Goal: Task Accomplishment & Management: Use online tool/utility

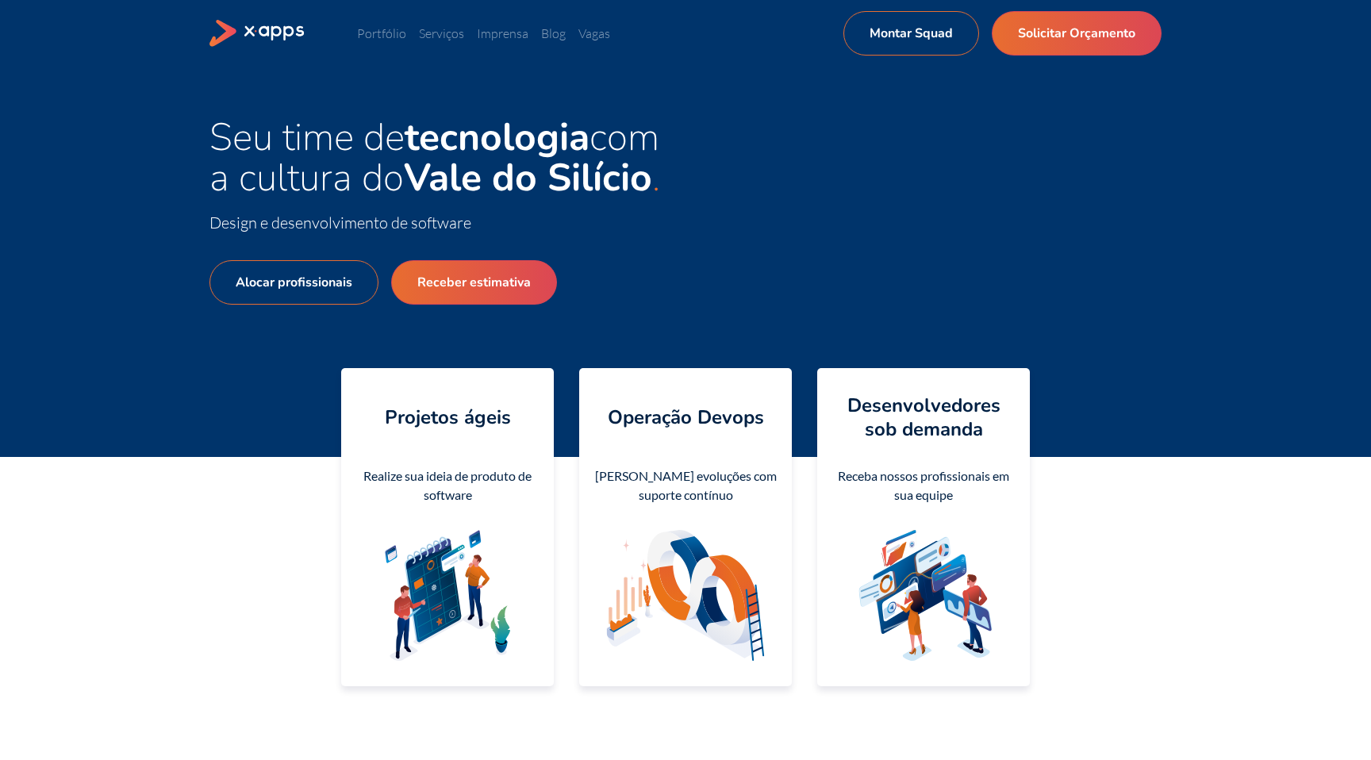
click at [440, 154] on strong "Vale do Silício" at bounding box center [528, 178] width 248 height 52
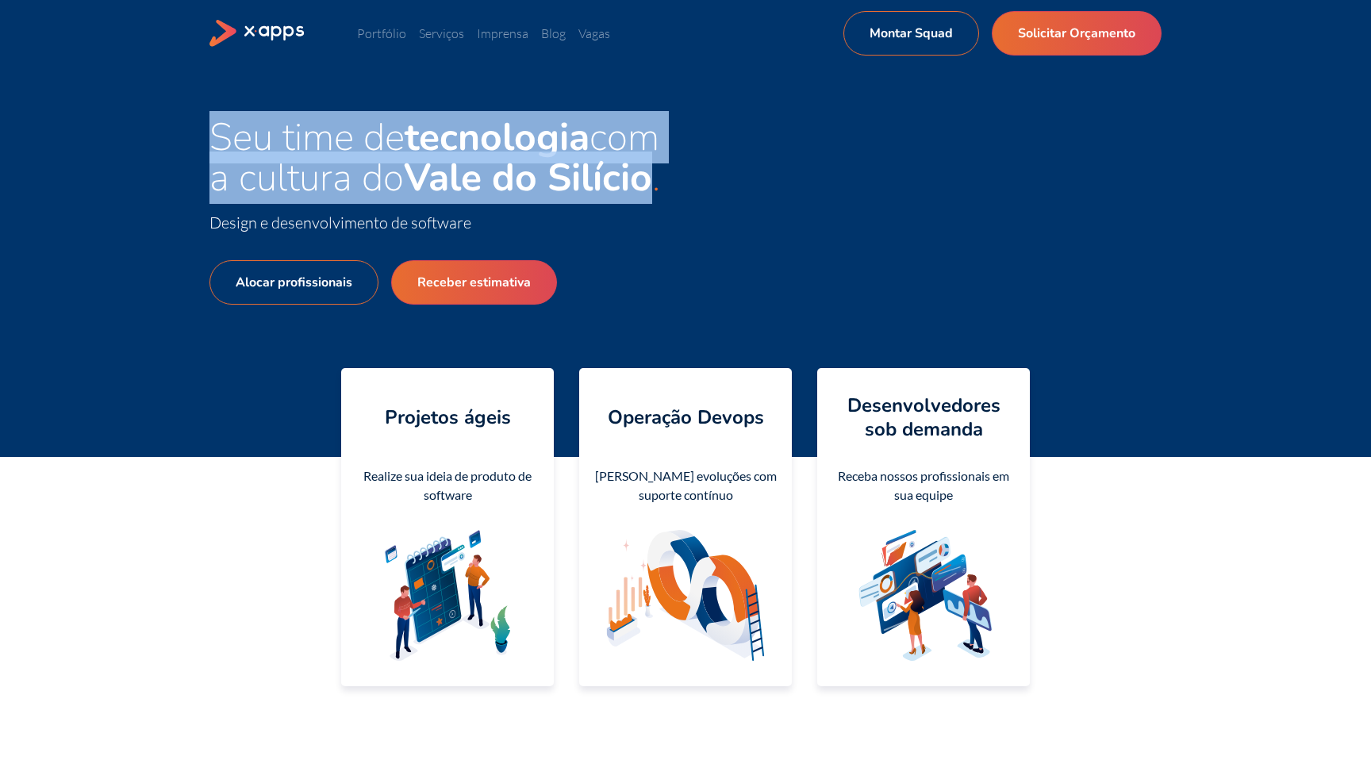
click at [440, 154] on strong "Vale do Silício" at bounding box center [528, 178] width 248 height 52
click at [433, 186] on strong "Vale do Silício" at bounding box center [528, 178] width 248 height 52
drag, startPoint x: 682, startPoint y: 187, endPoint x: 166, endPoint y: 149, distance: 517.9
click at [166, 149] on div "Seu time de tecnologia com a cultura do Vale do Silício Design e desenvolviment…" at bounding box center [685, 262] width 1371 height 390
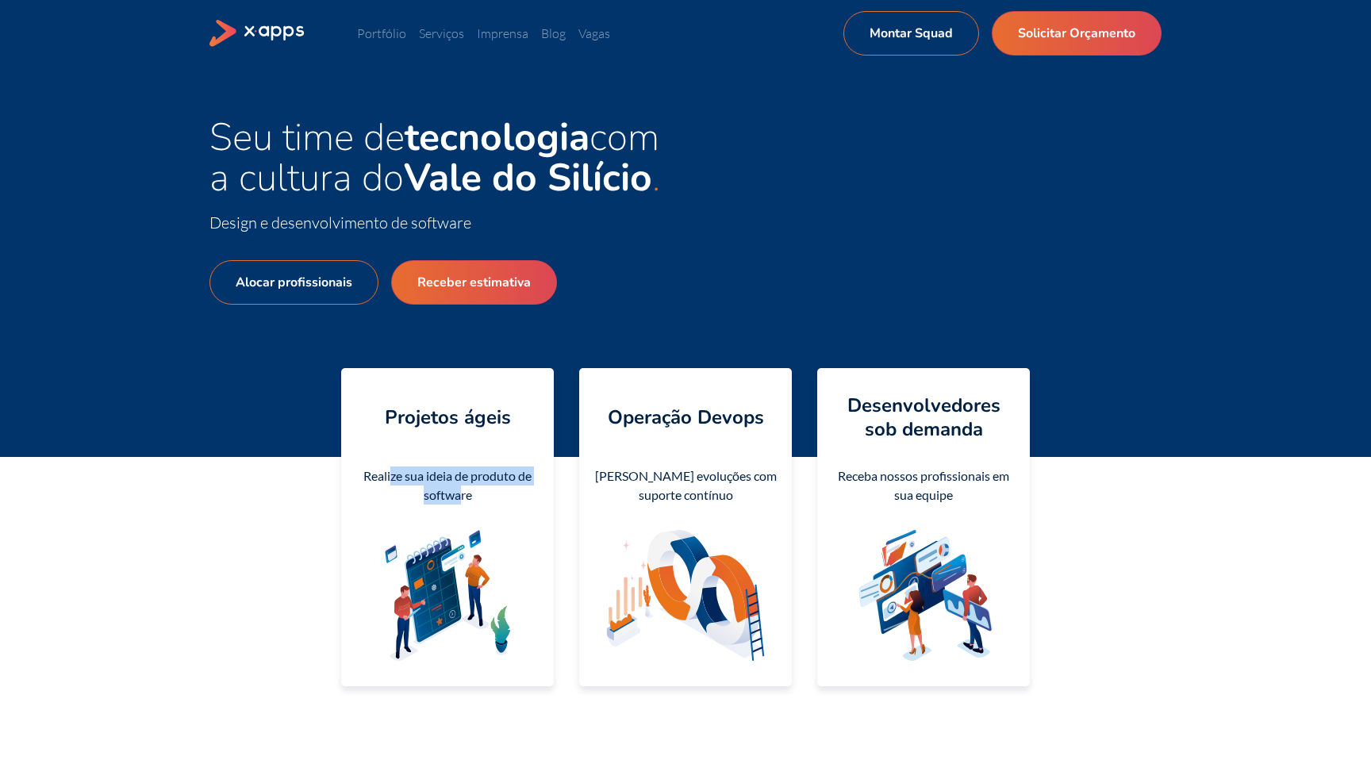
drag, startPoint x: 391, startPoint y: 468, endPoint x: 459, endPoint y: 498, distance: 74.6
click at [459, 498] on div "Realize sua ideia de produto de software" at bounding box center [447, 486] width 187 height 38
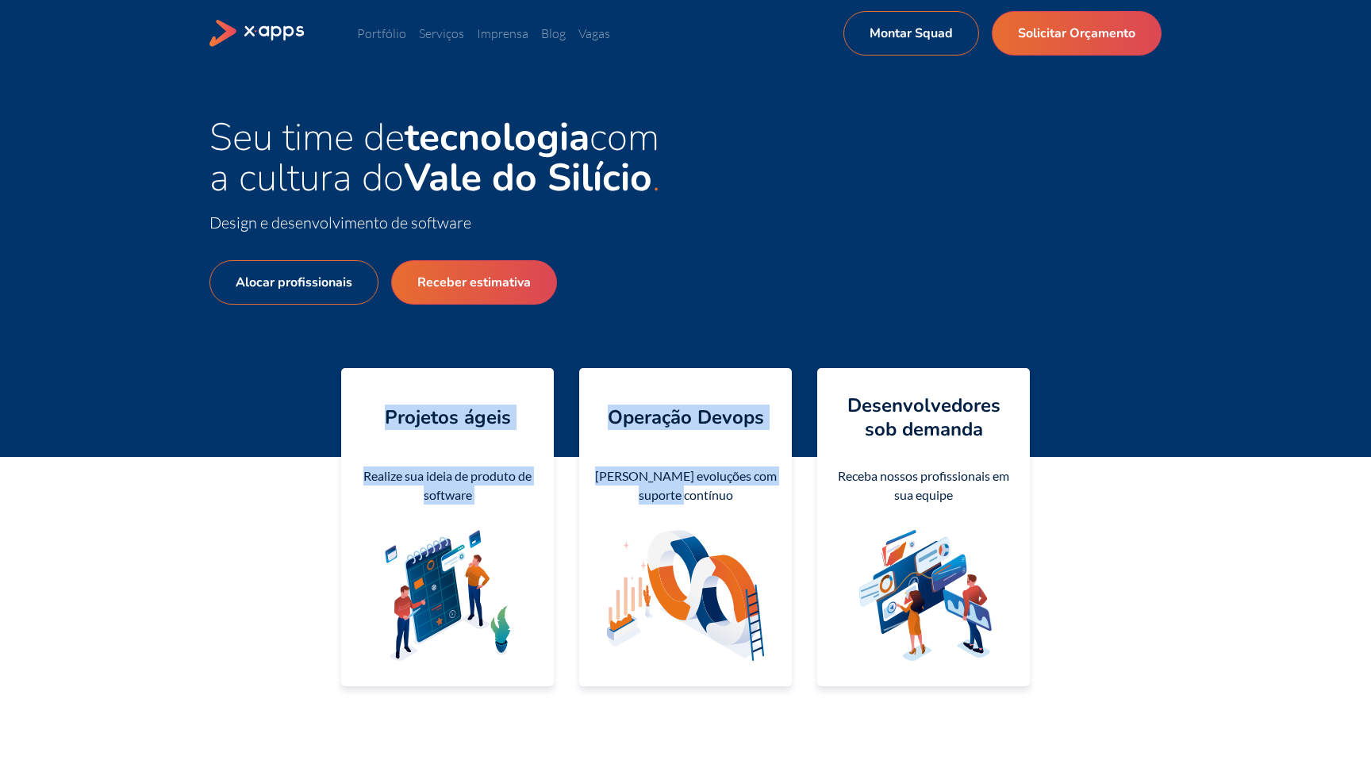
drag, startPoint x: 643, startPoint y: 397, endPoint x: 763, endPoint y: 628, distance: 260.8
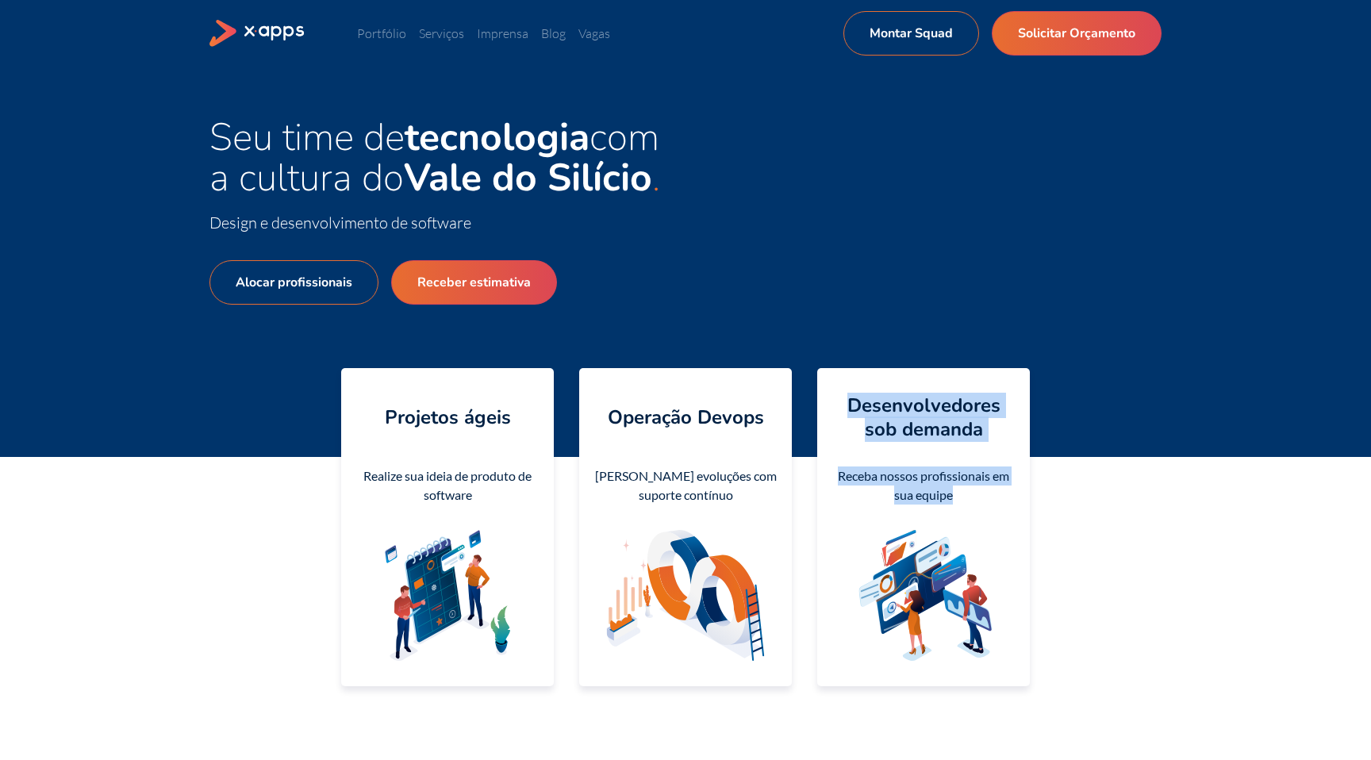
drag, startPoint x: 850, startPoint y: 411, endPoint x: 946, endPoint y: 551, distance: 169.5
click at [946, 551] on div "Desenvolvedores sob demanda Receba nossos profissionais em sua equipe" at bounding box center [923, 527] width 213 height 318
click at [946, 551] on icon at bounding box center [944, 550] width 11 height 13
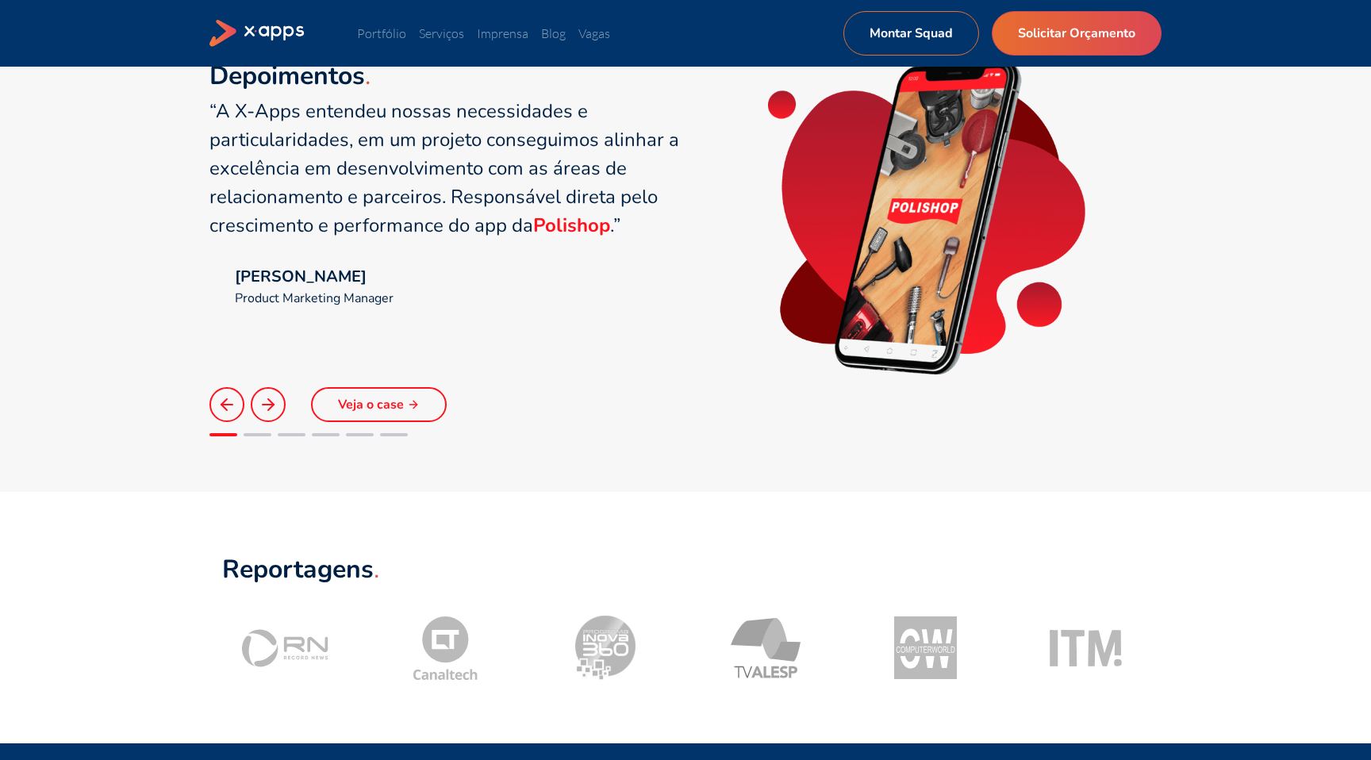
scroll to position [1139, 0]
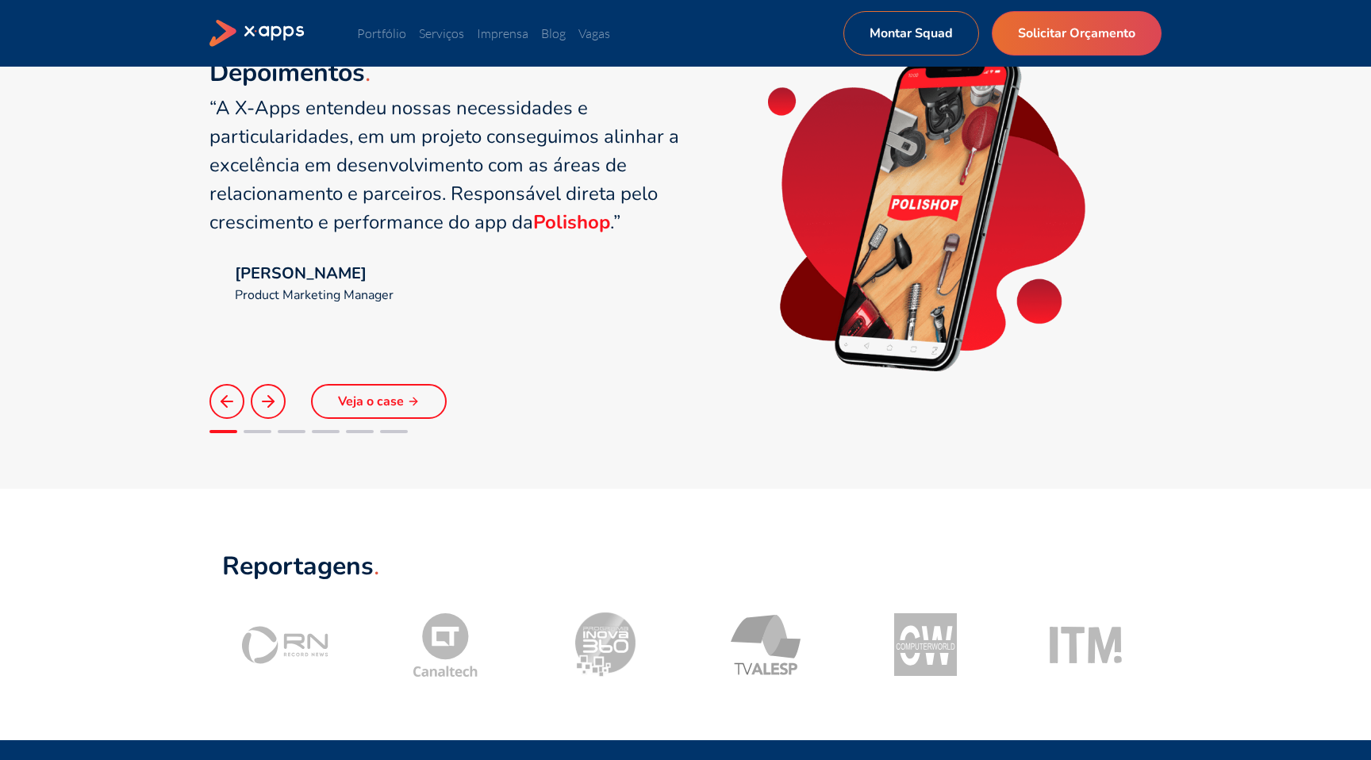
click at [274, 400] on icon at bounding box center [268, 401] width 19 height 19
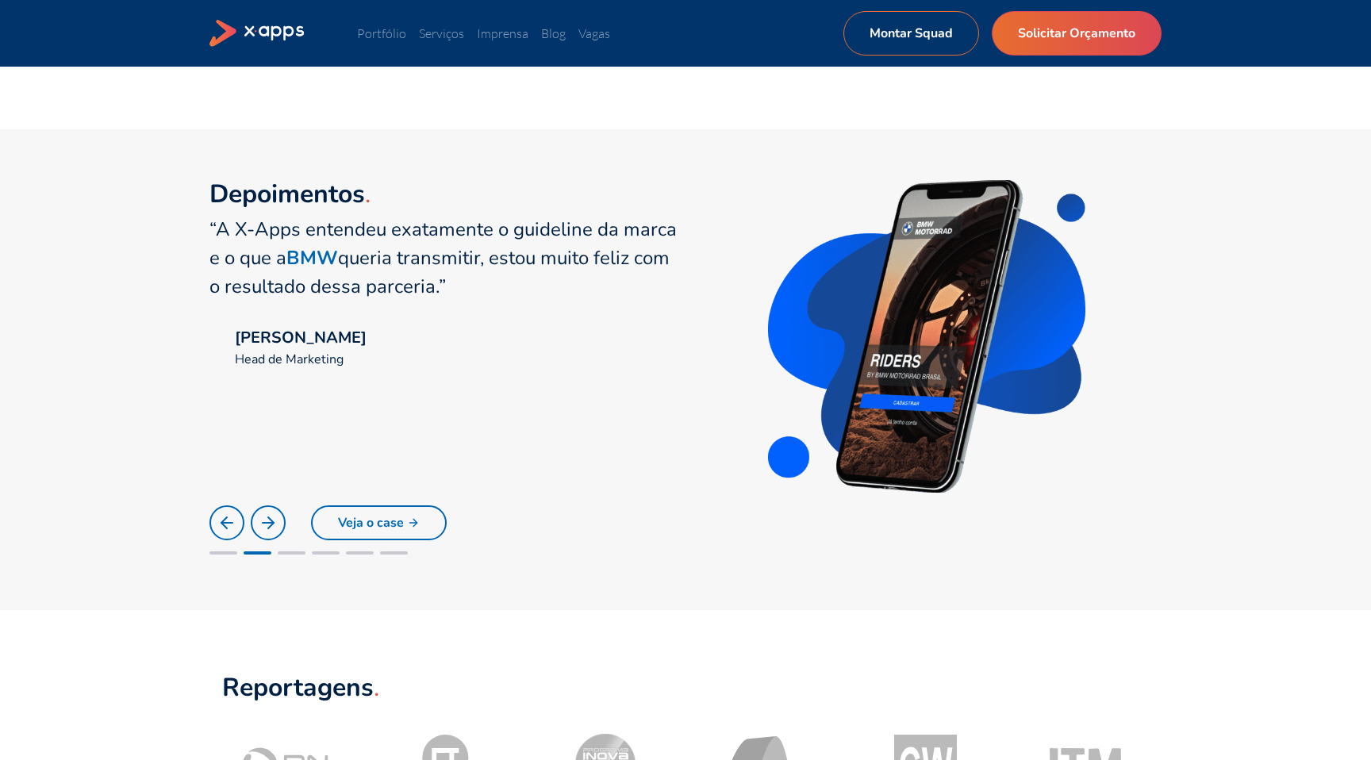
scroll to position [1007, 0]
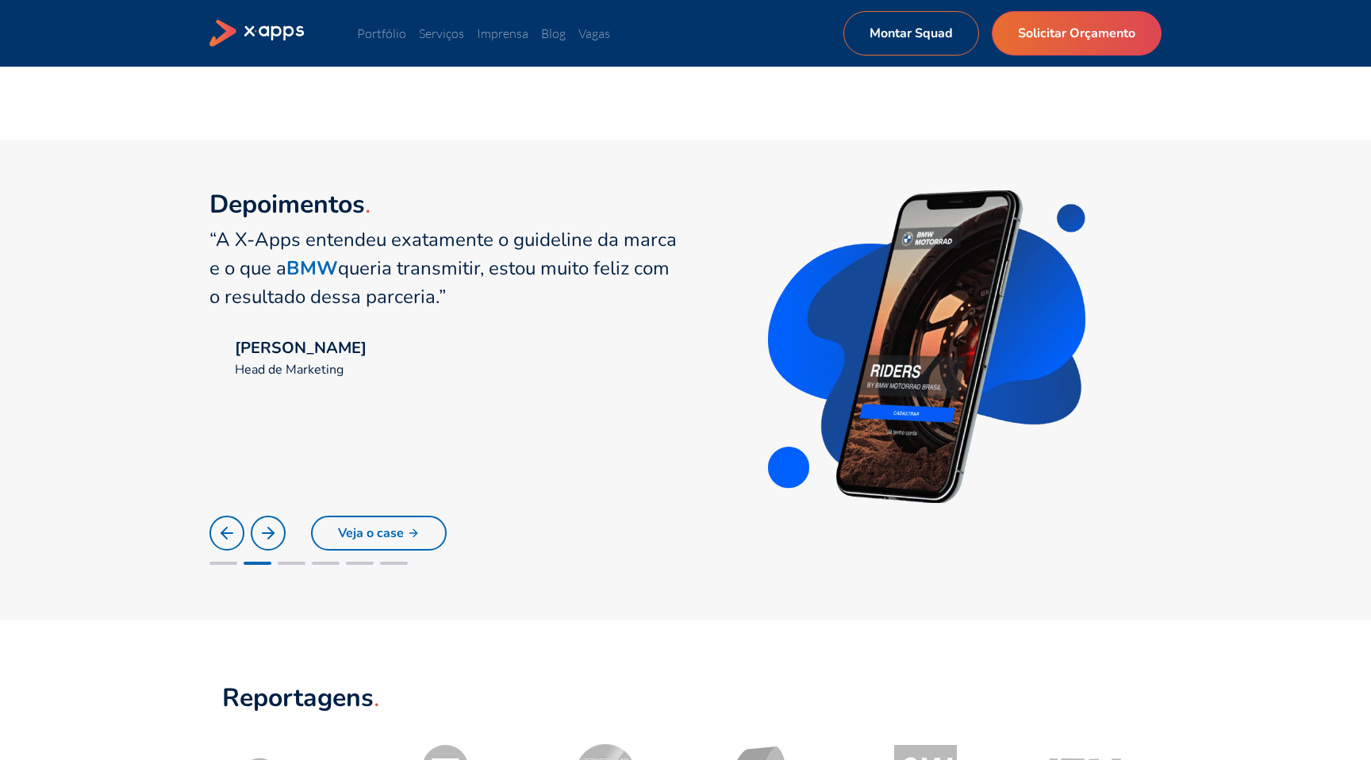
click at [221, 538] on icon at bounding box center [226, 533] width 19 height 19
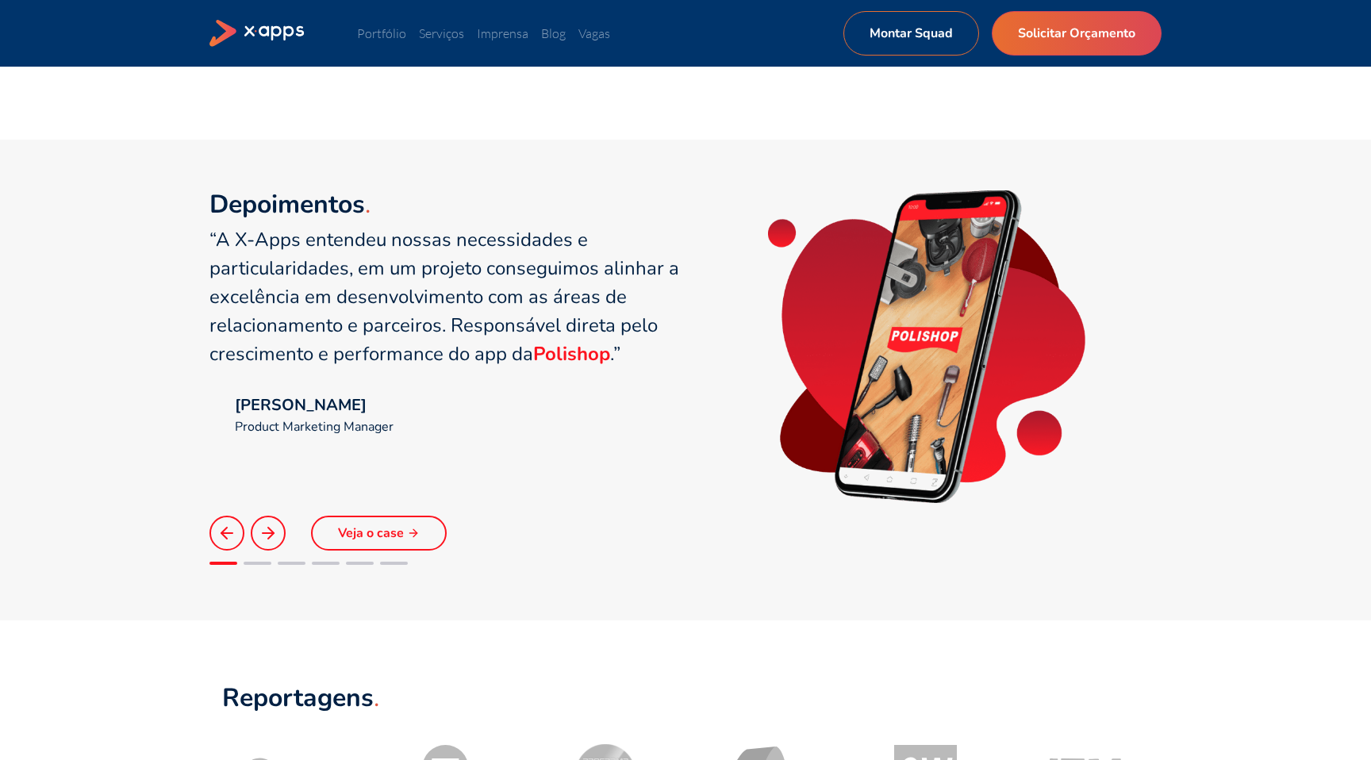
click at [364, 541] on link "Veja o case" at bounding box center [379, 533] width 136 height 35
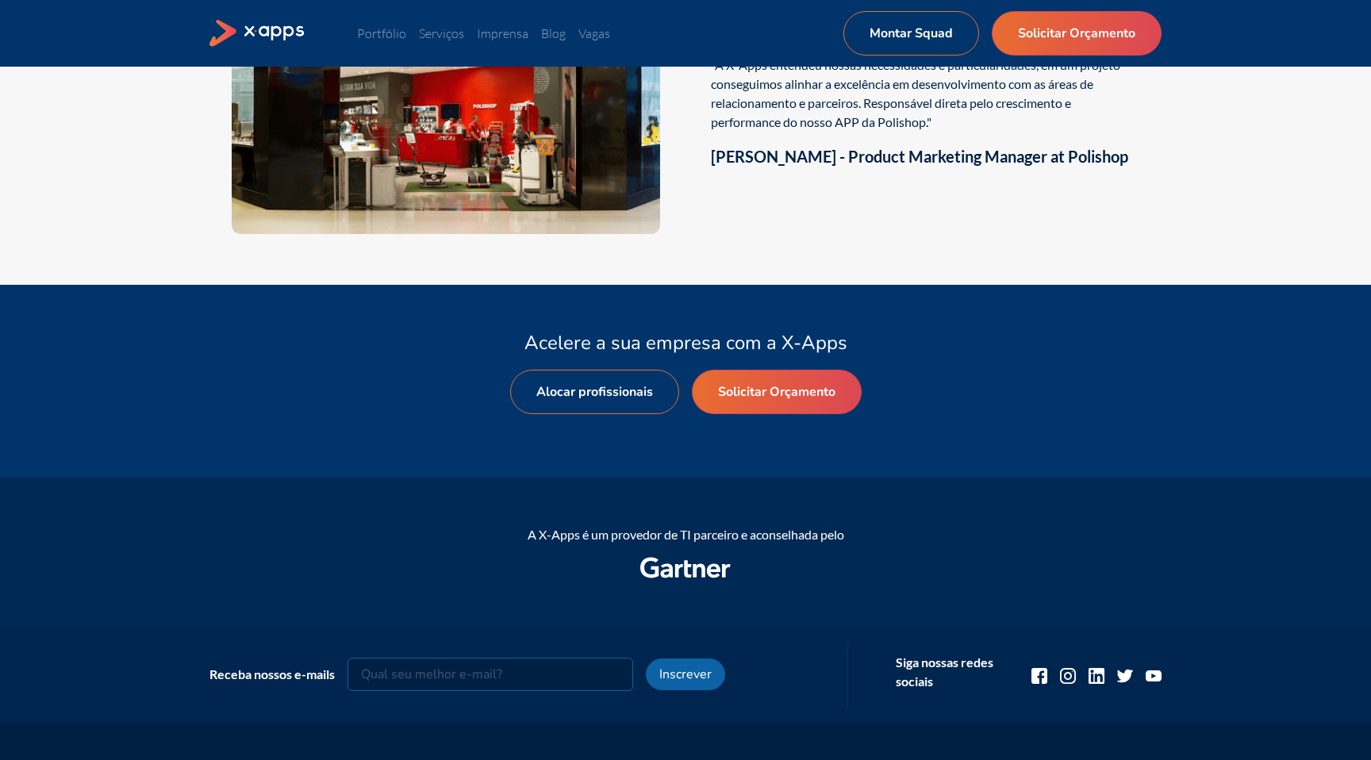
scroll to position [3124, 0]
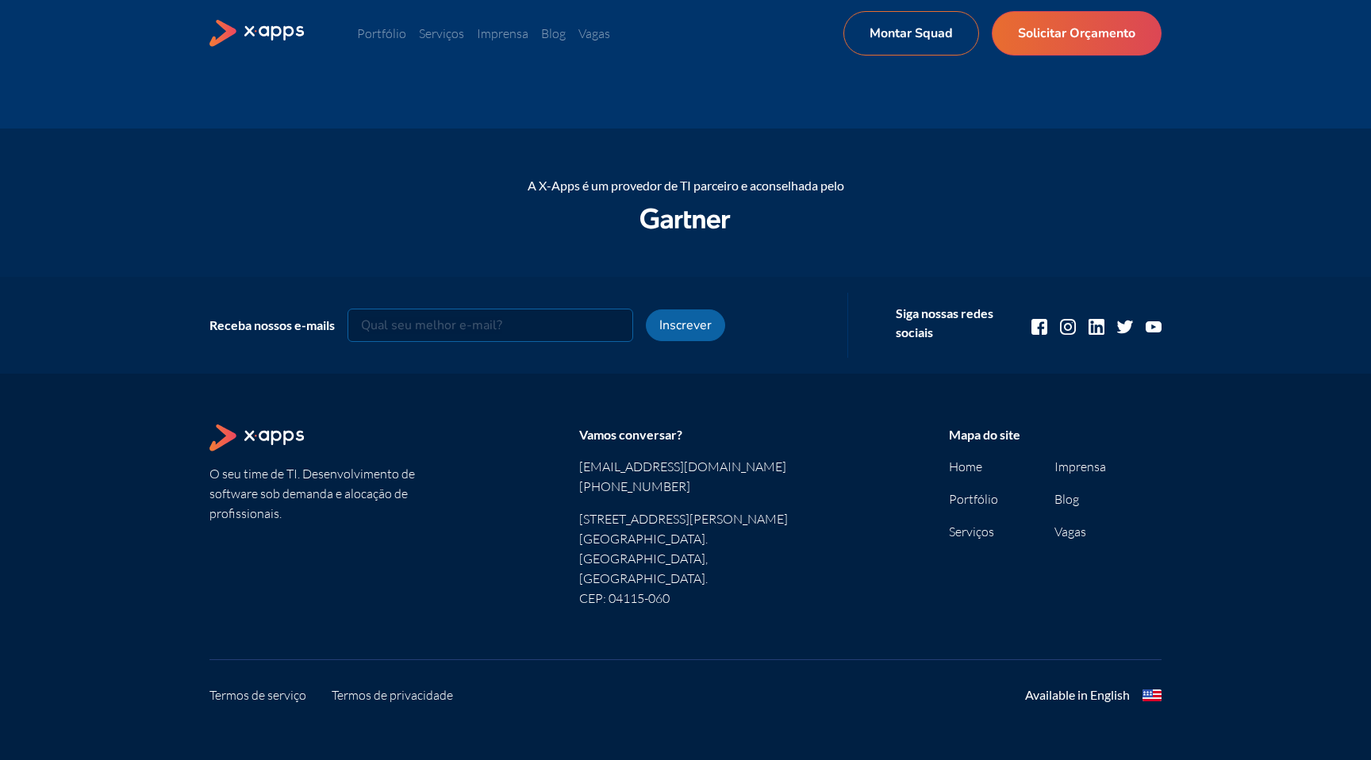
click at [463, 41] on ul "Portfólio Serviços Imprensa Blog Vagas Montar Squad Solicitar Orçamento" at bounding box center [600, 33] width 486 height 19
click at [454, 39] on link "Serviços" at bounding box center [441, 33] width 45 height 16
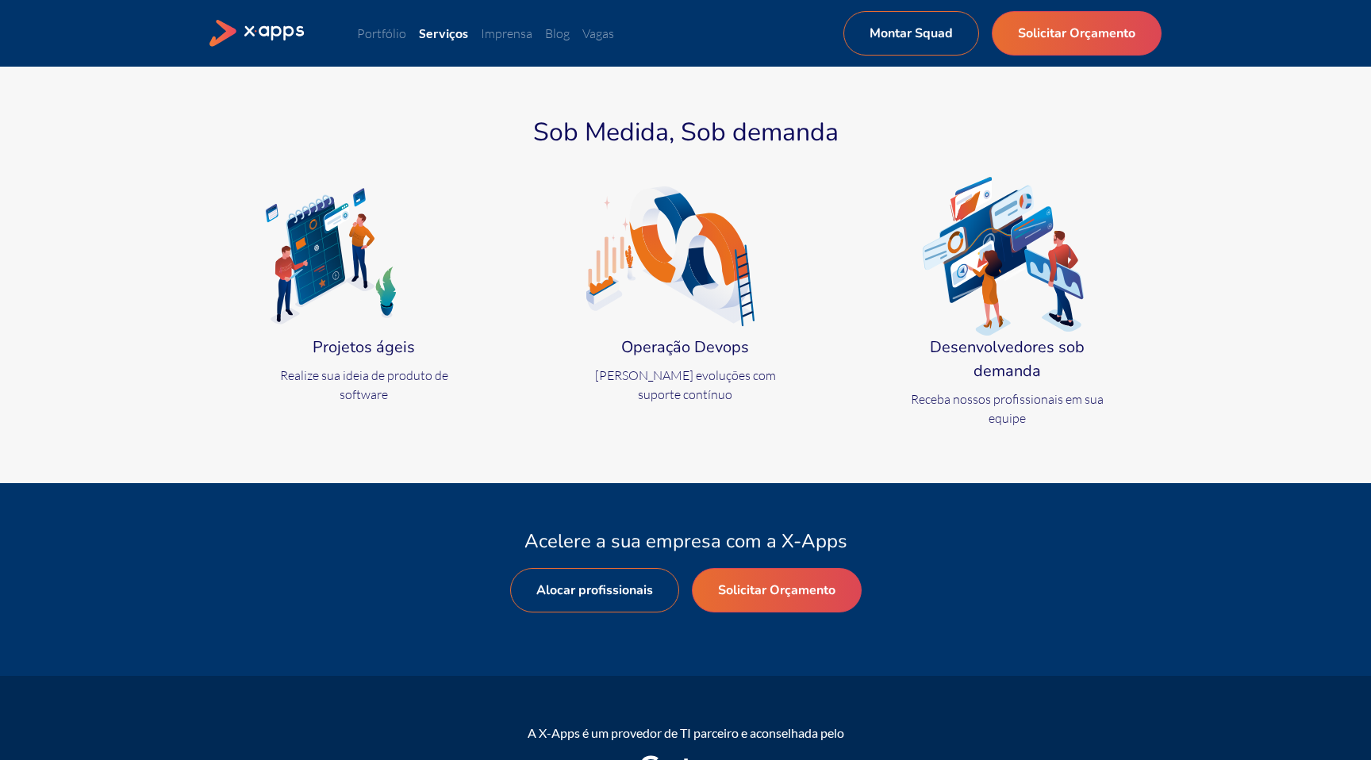
scroll to position [518, 0]
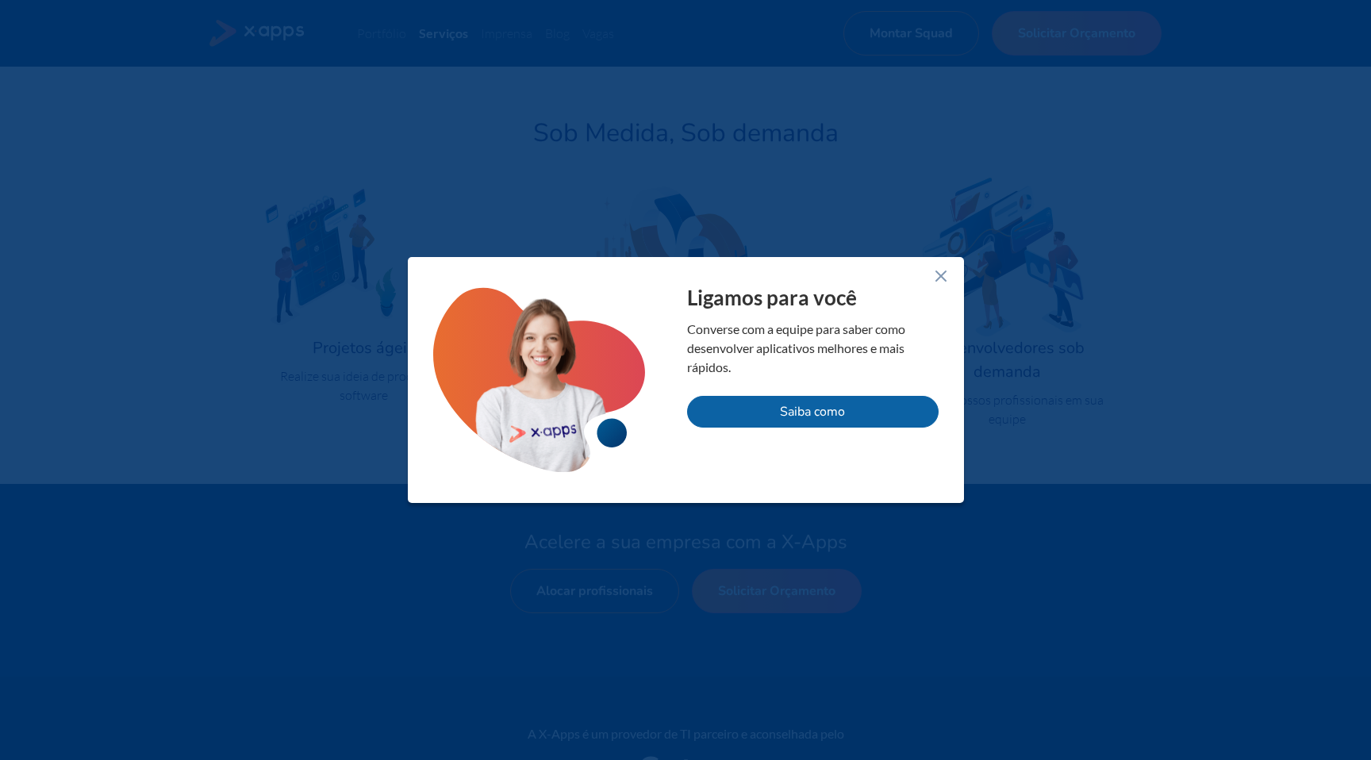
click at [939, 286] on div "Ligamos para você Converse com a equipe para saber como desenvolver aplicativos…" at bounding box center [686, 380] width 556 height 246
click at [942, 275] on icon at bounding box center [941, 276] width 19 height 19
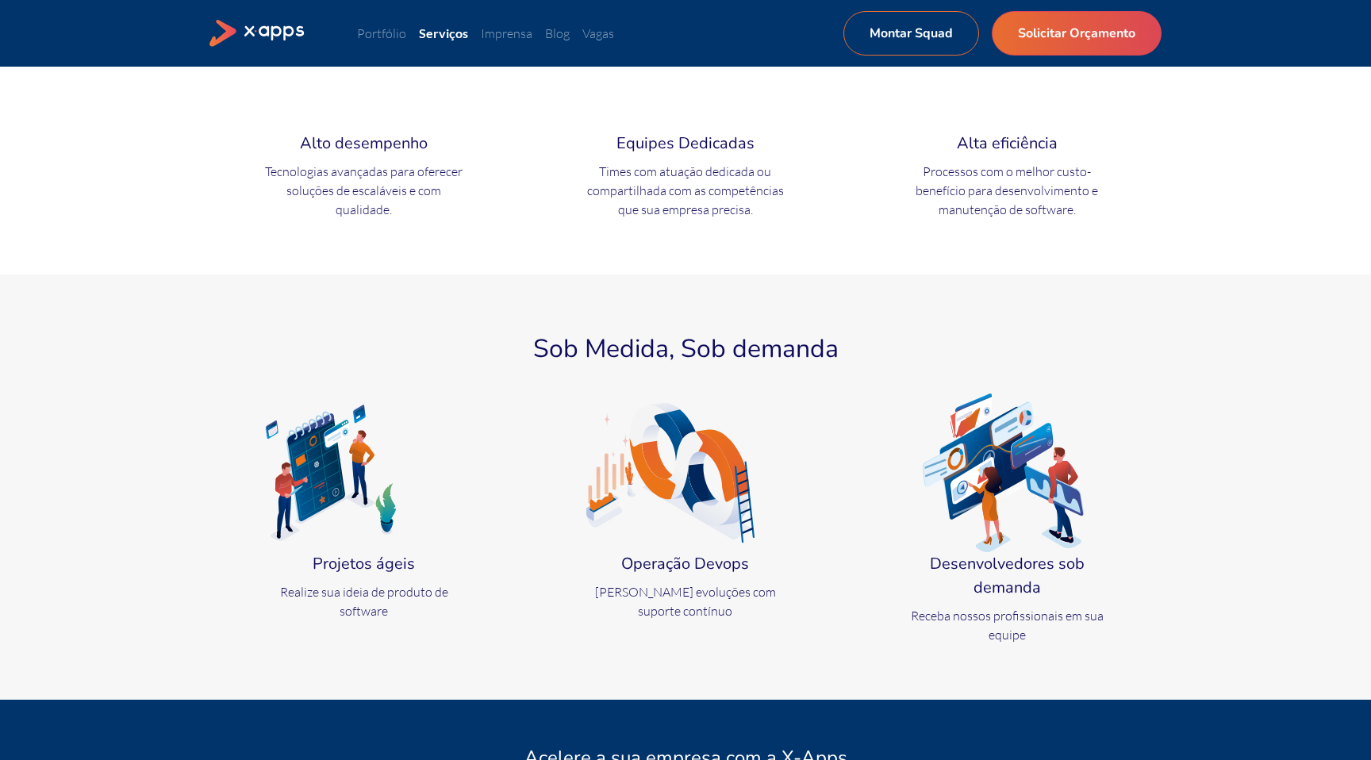
scroll to position [136, 0]
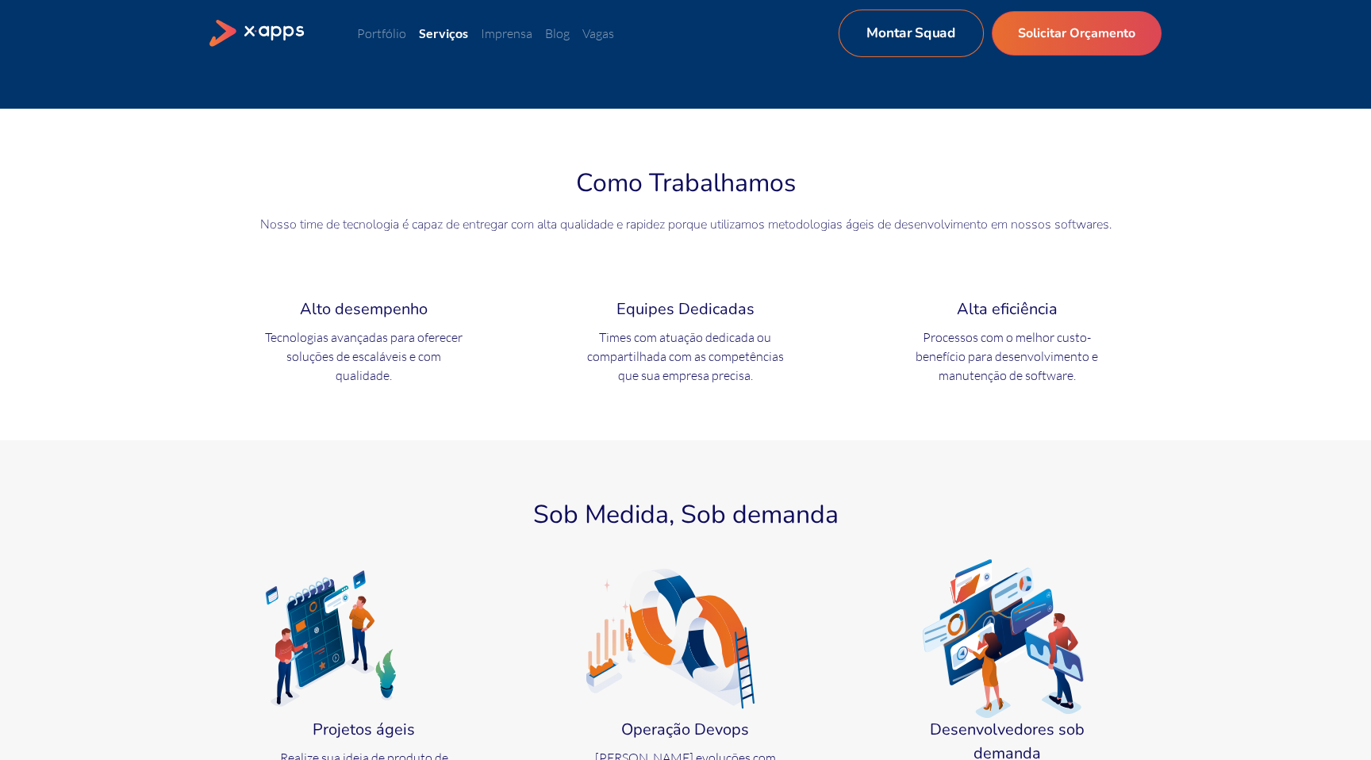
click at [951, 27] on link "Montar Squad" at bounding box center [911, 34] width 145 height 48
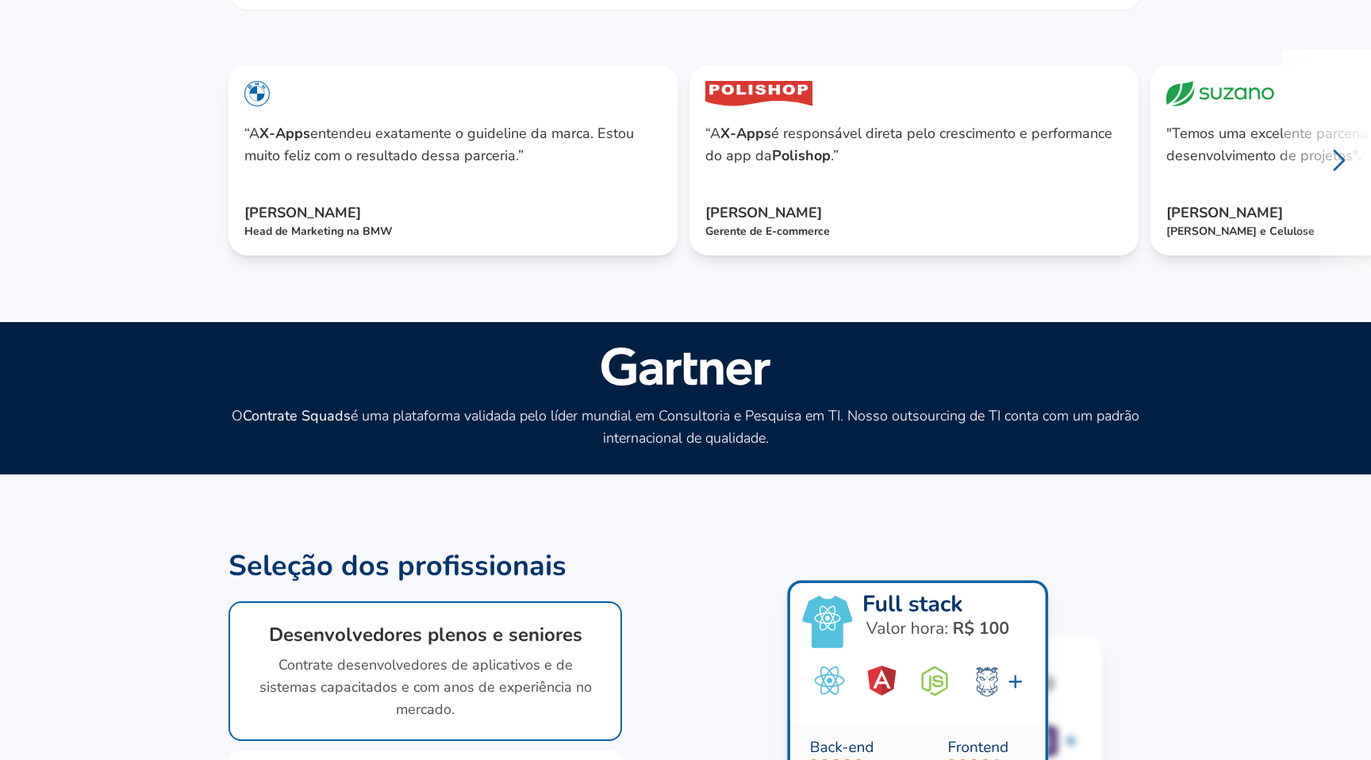
scroll to position [648, 0]
